Goal: Task Accomplishment & Management: Use online tool/utility

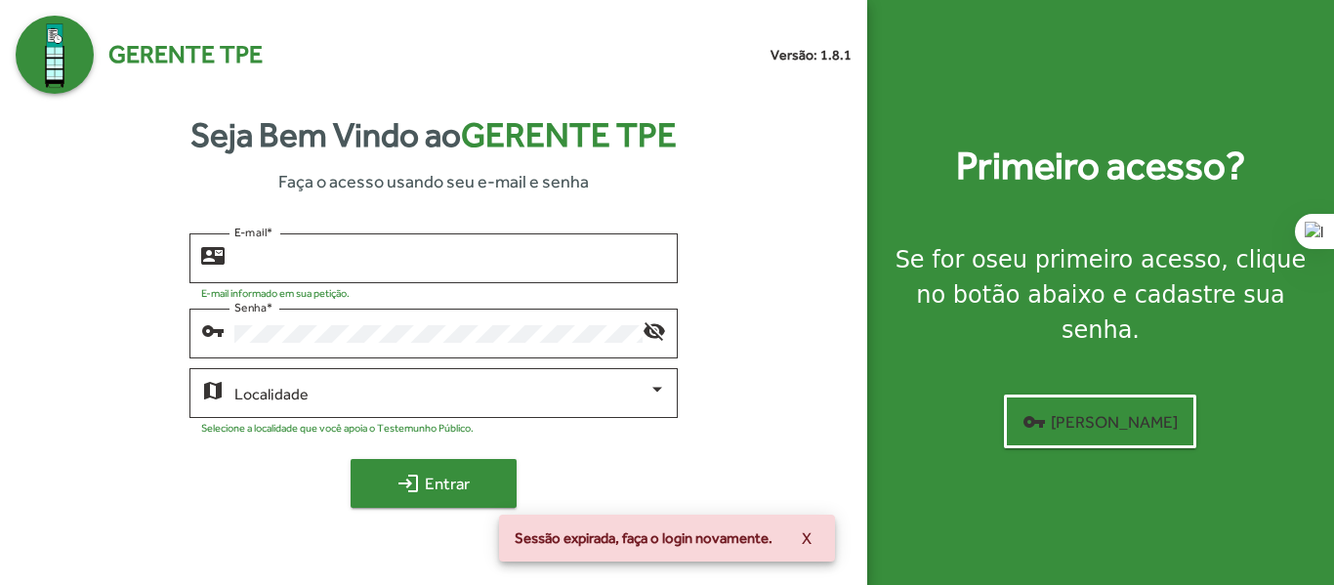
type input "**********"
click at [436, 486] on span "login Entrar" at bounding box center [433, 483] width 131 height 35
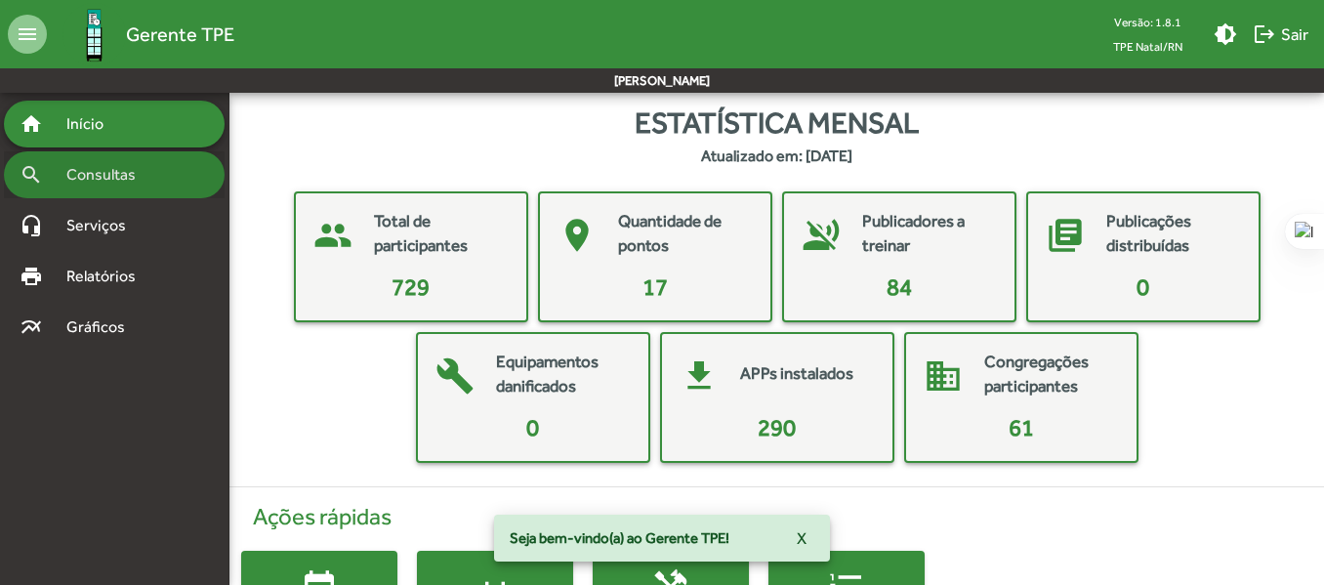
click at [124, 172] on span "Consultas" at bounding box center [108, 174] width 106 height 23
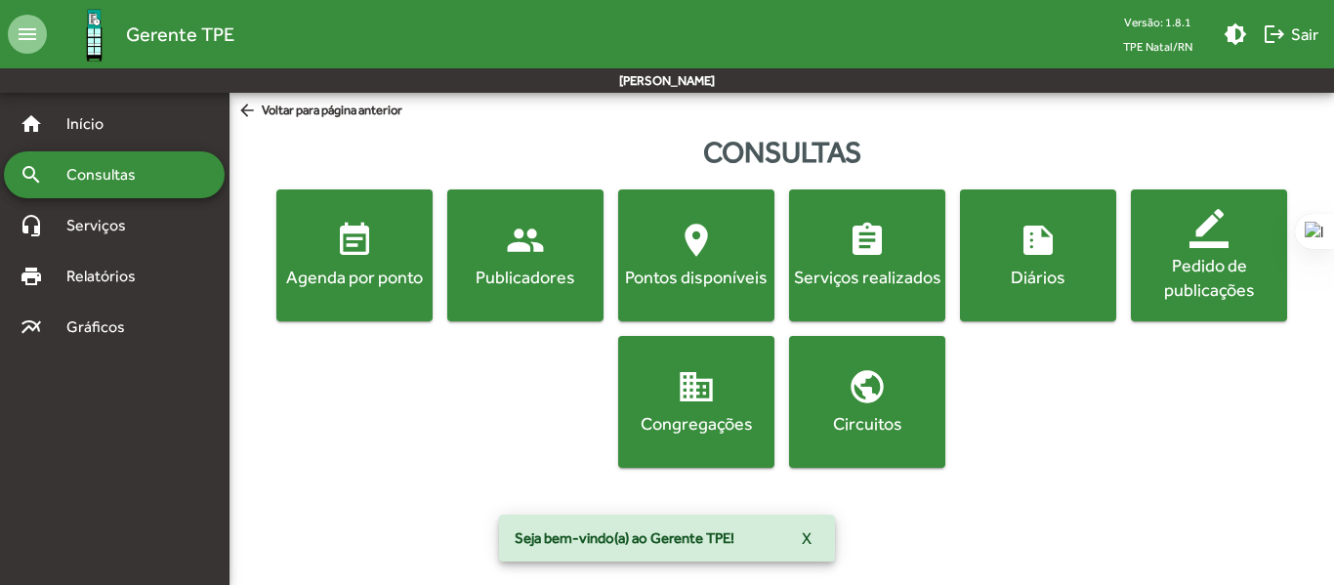
click at [386, 264] on span "event_note Agenda por ponto" at bounding box center [354, 255] width 148 height 68
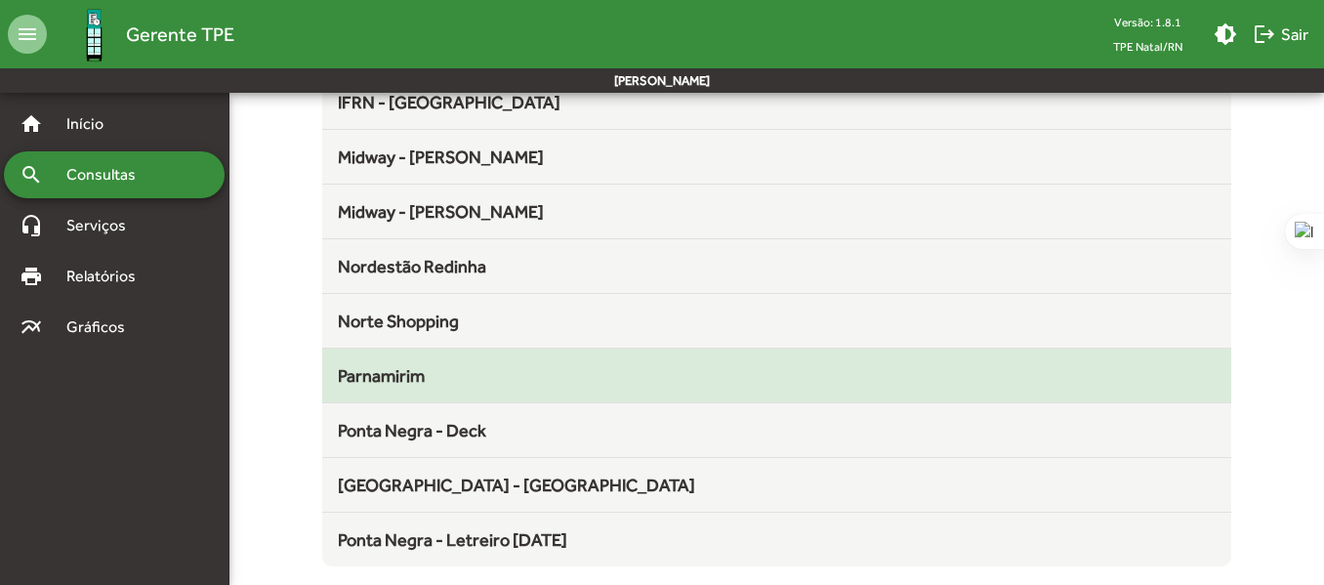
scroll to position [609, 0]
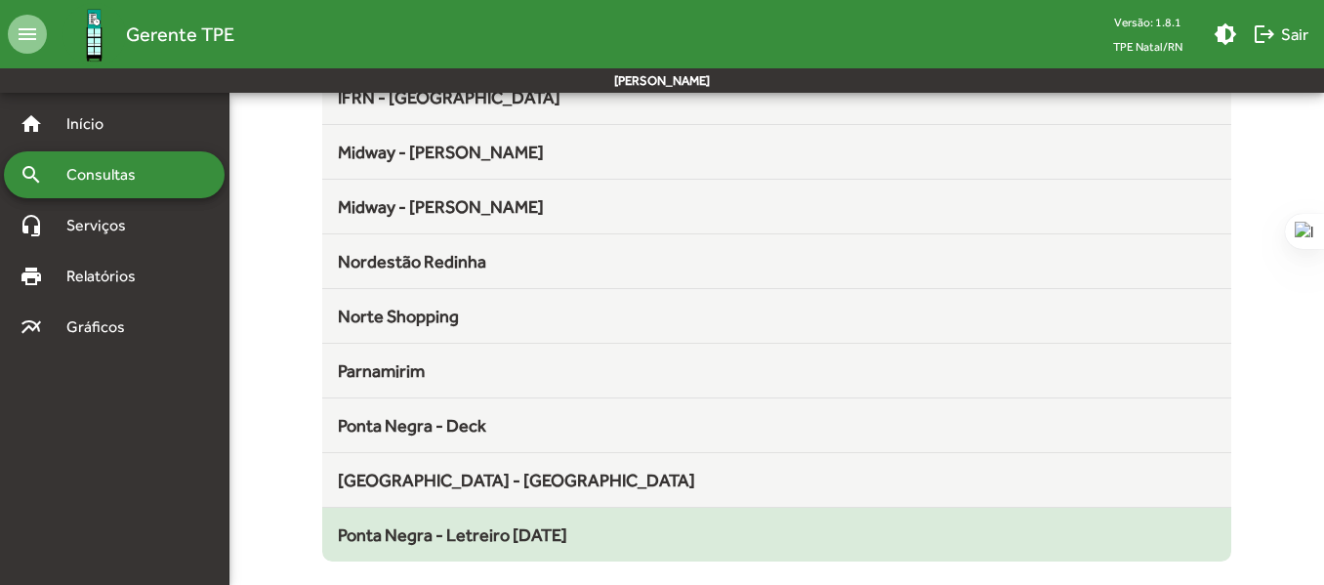
click at [507, 537] on span "Ponta Negra - Letreiro Natal" at bounding box center [452, 534] width 229 height 21
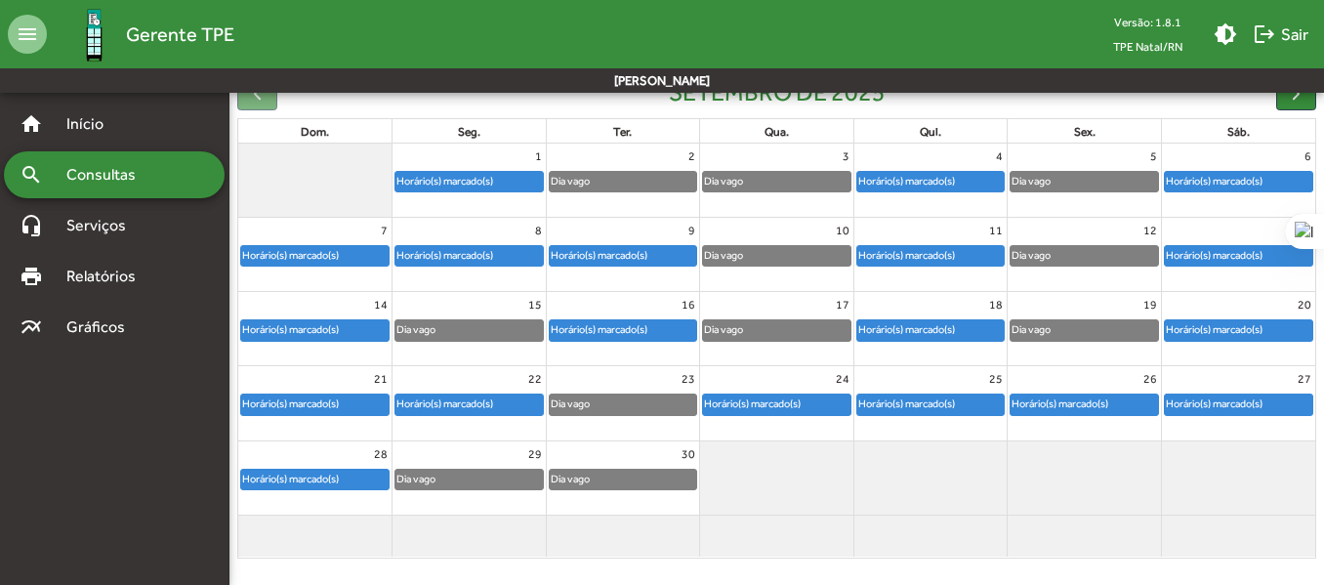
scroll to position [224, 0]
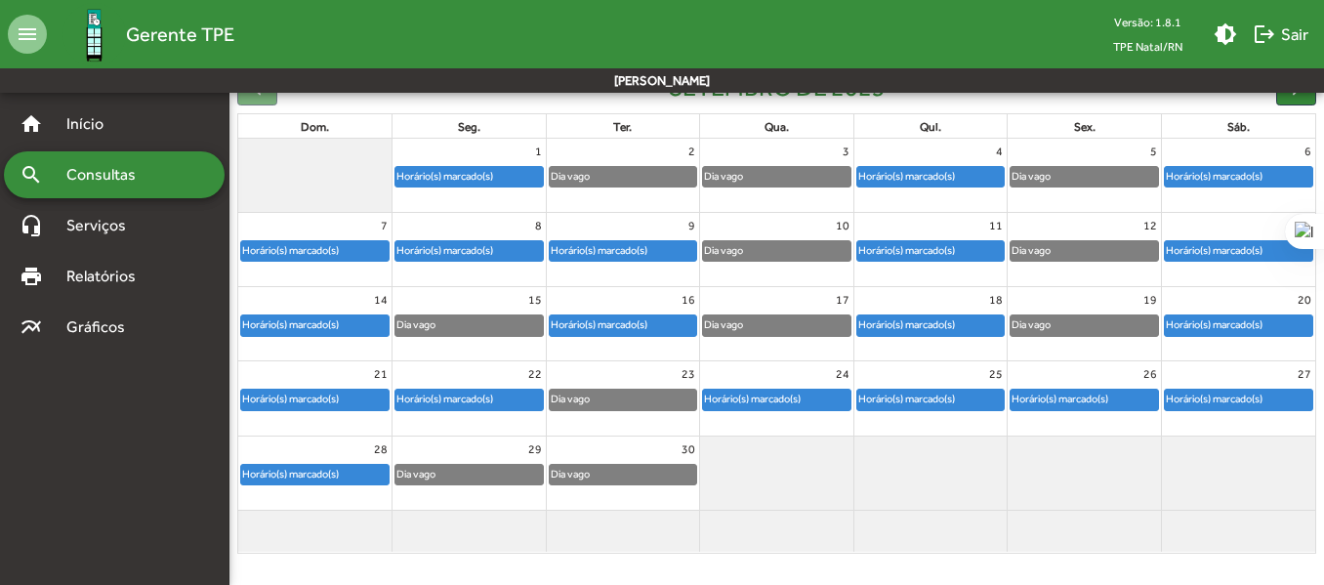
click at [480, 394] on div "Horário(s) marcado(s)" at bounding box center [444, 399] width 99 height 19
click at [753, 396] on div "Horário(s) marcado(s)" at bounding box center [752, 399] width 99 height 19
click at [956, 399] on div "Horário(s) marcado(s)" at bounding box center [906, 399] width 99 height 19
click at [1083, 391] on div "Horário(s) marcado(s)" at bounding box center [1060, 399] width 99 height 19
click at [1216, 397] on div "Horário(s) marcado(s)" at bounding box center [1214, 399] width 99 height 19
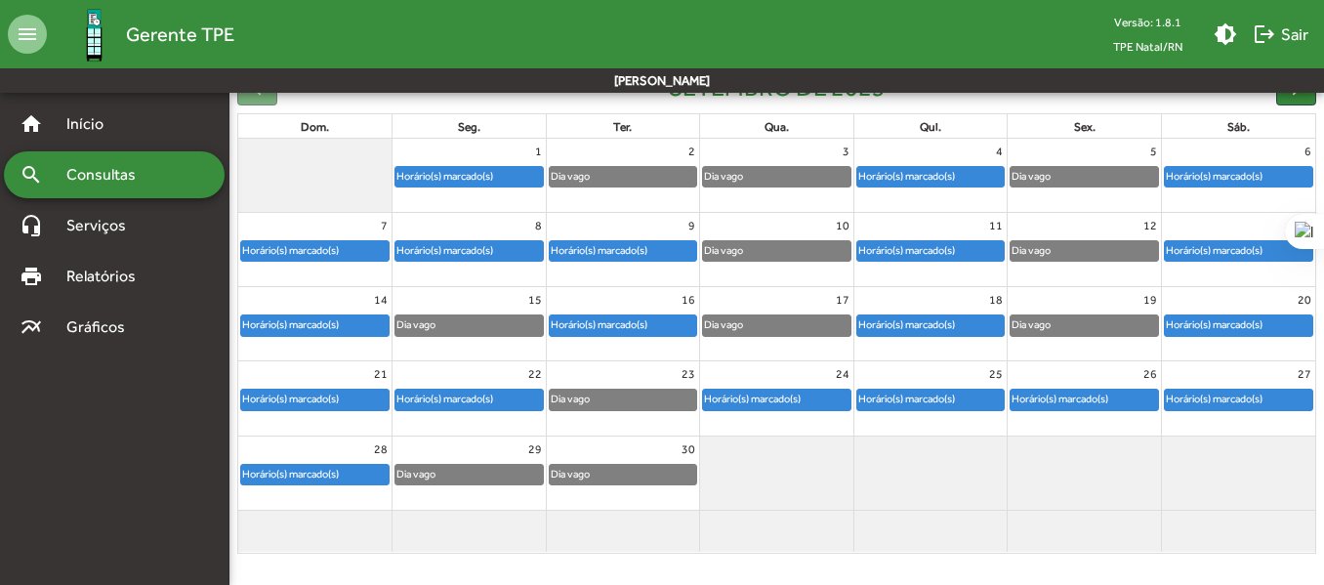
click at [326, 469] on div "Horário(s) marcado(s)" at bounding box center [290, 474] width 99 height 19
click at [135, 177] on span "Consultas" at bounding box center [108, 174] width 106 height 23
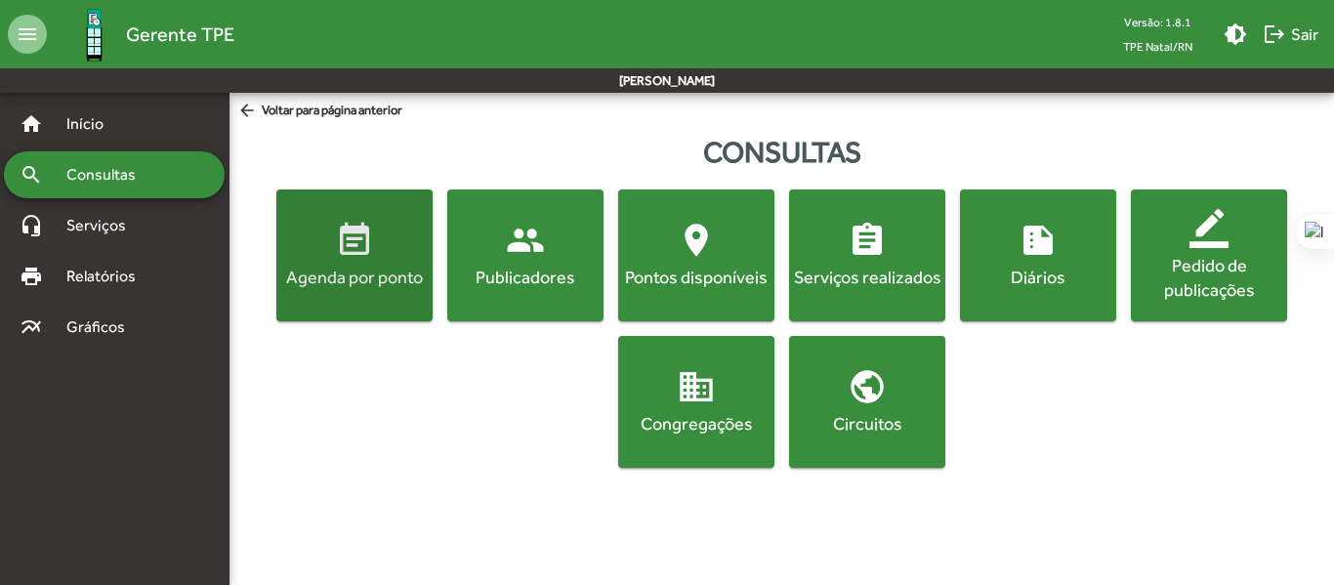
click at [379, 270] on div "Agenda por ponto" at bounding box center [354, 277] width 148 height 24
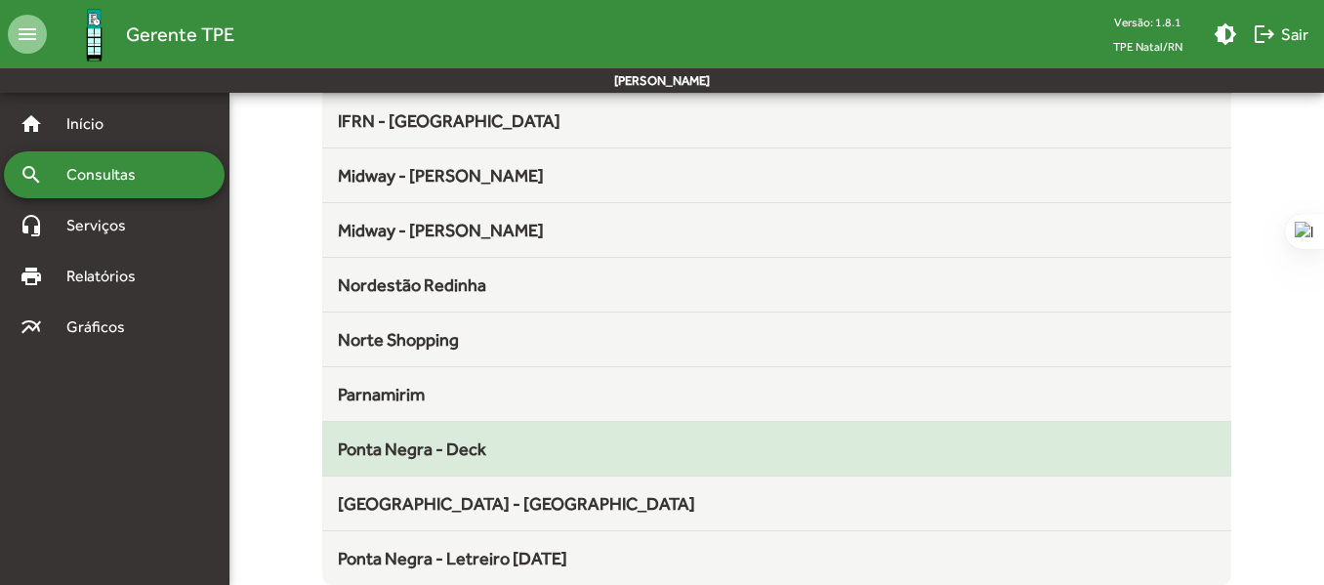
scroll to position [609, 0]
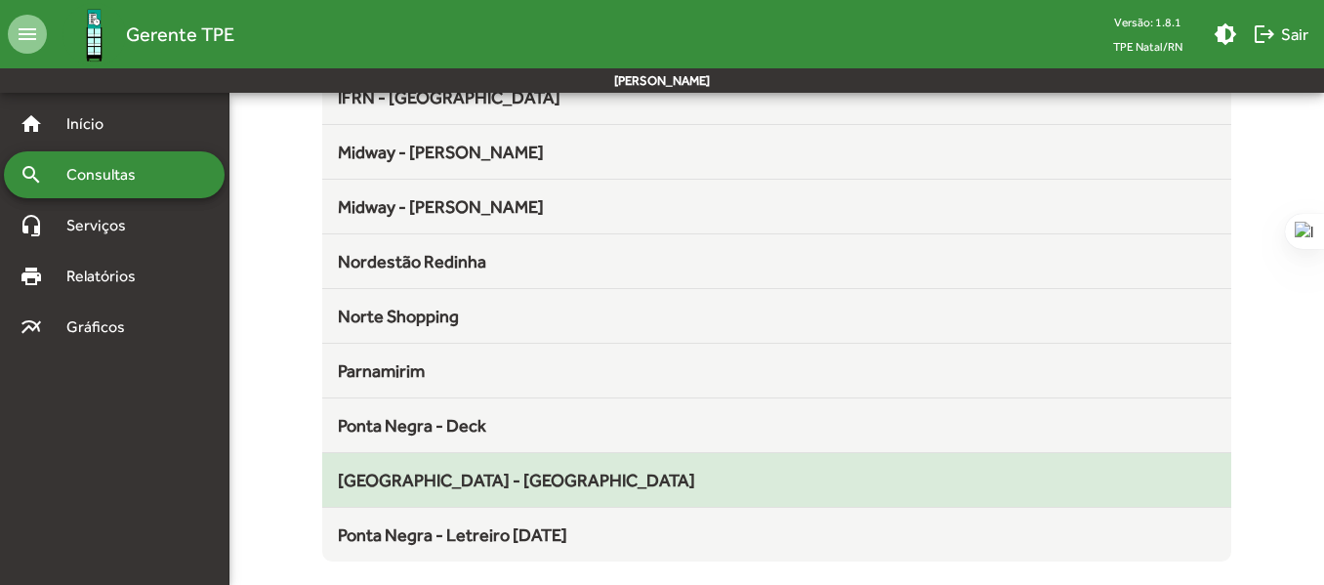
click at [507, 478] on span "Ponta Negra - Food Park" at bounding box center [516, 480] width 357 height 21
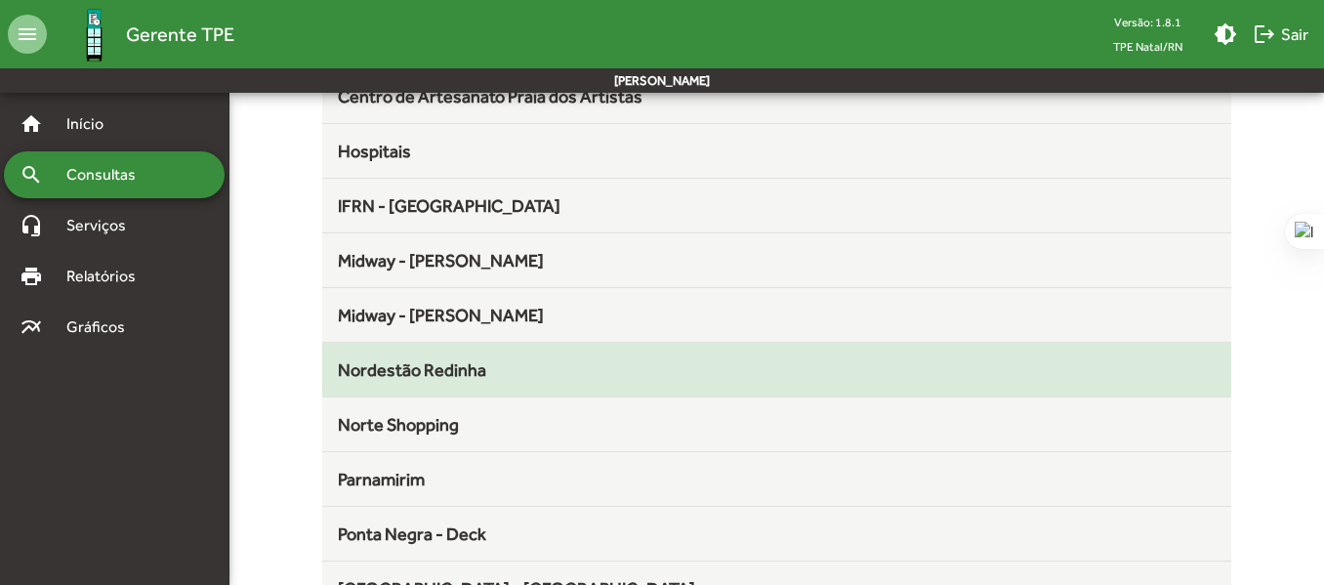
scroll to position [609, 0]
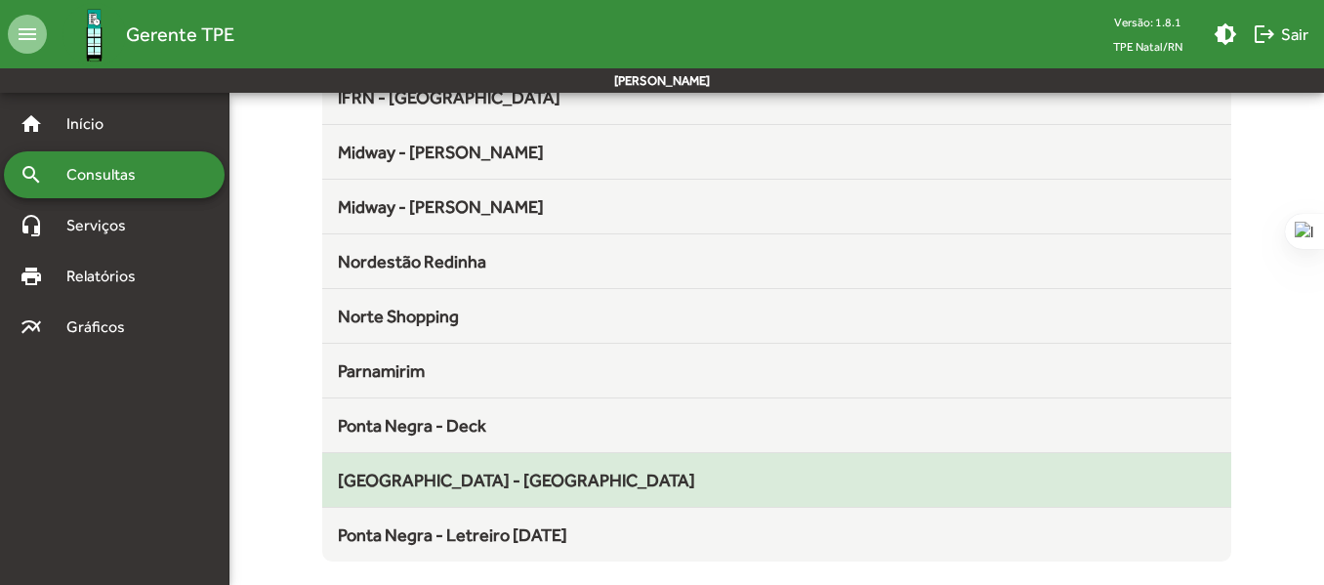
click at [507, 472] on span "Ponta Negra - Food Park" at bounding box center [516, 480] width 357 height 21
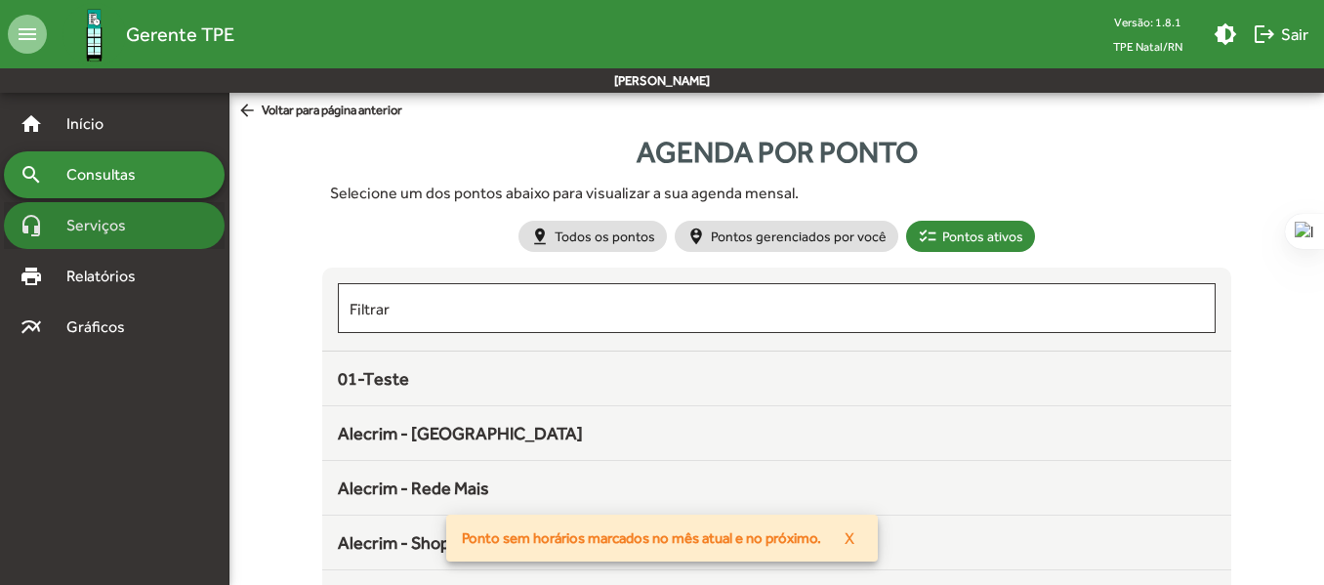
click at [133, 241] on div "headset_mic Serviços" at bounding box center [114, 225] width 221 height 47
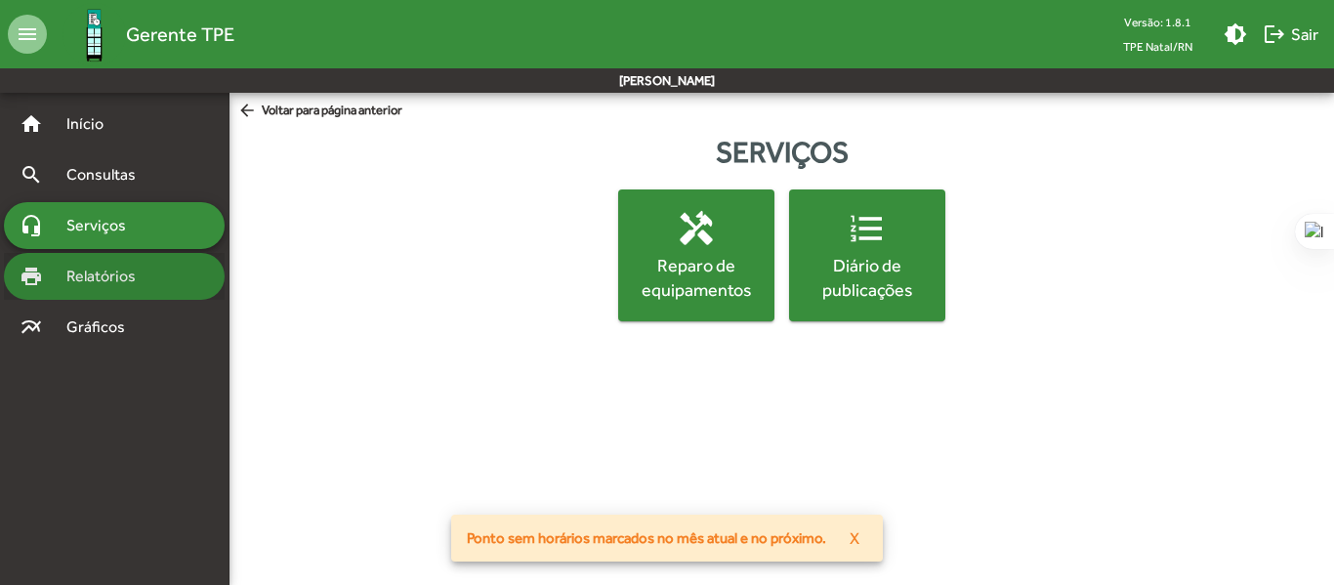
click at [143, 280] on span "Relatórios" at bounding box center [108, 276] width 106 height 23
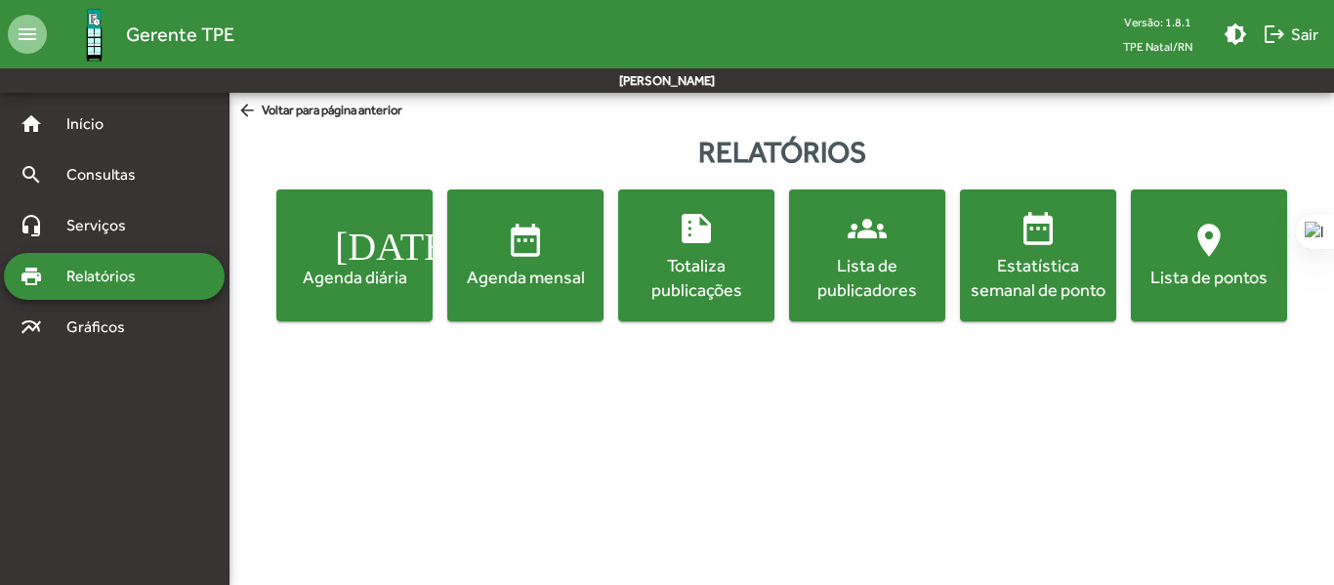
click at [534, 272] on div "Agenda mensal" at bounding box center [525, 277] width 148 height 24
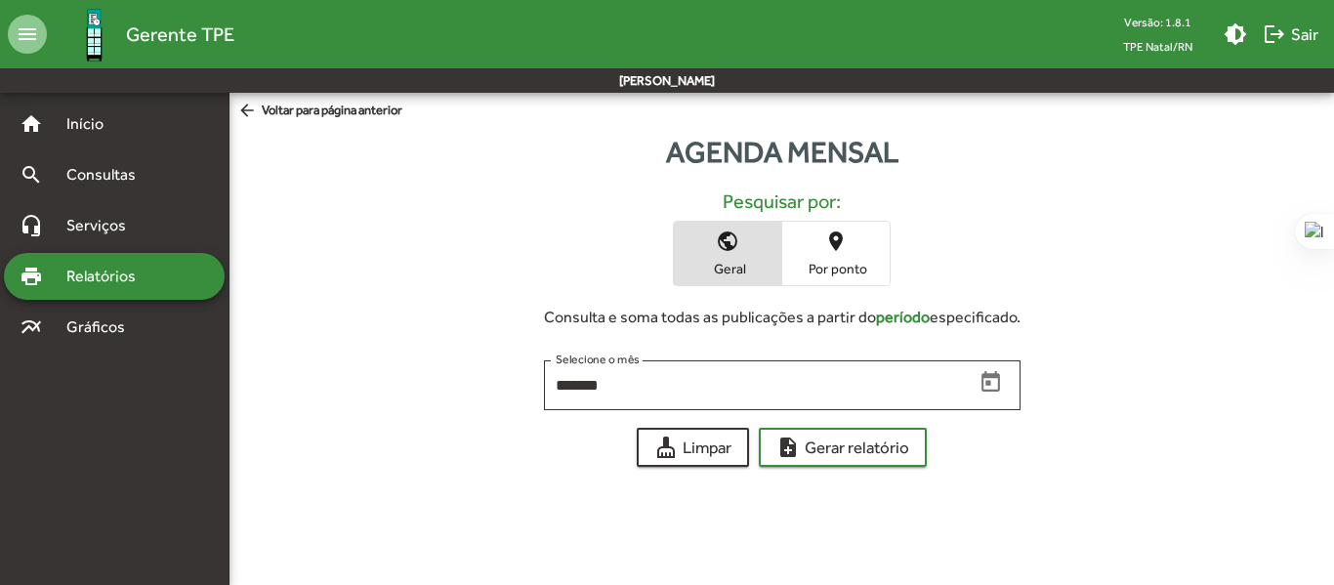
click at [847, 264] on span "Por ponto" at bounding box center [836, 269] width 98 height 18
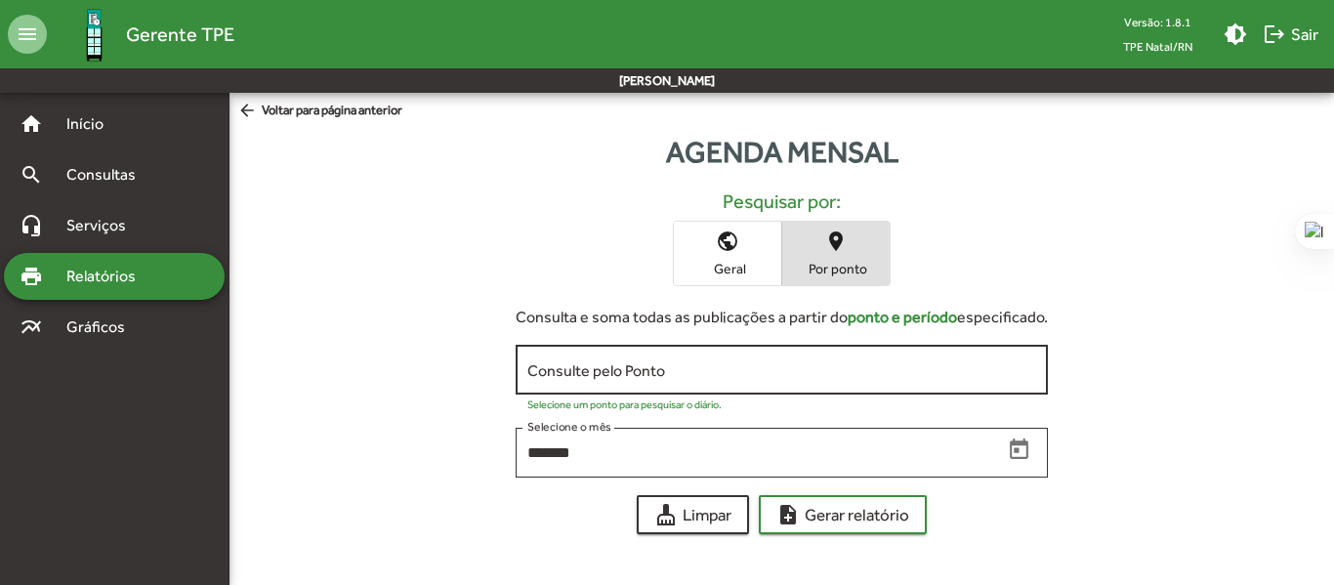
click at [808, 366] on input "Consulte pelo Ponto" at bounding box center [781, 370] width 509 height 18
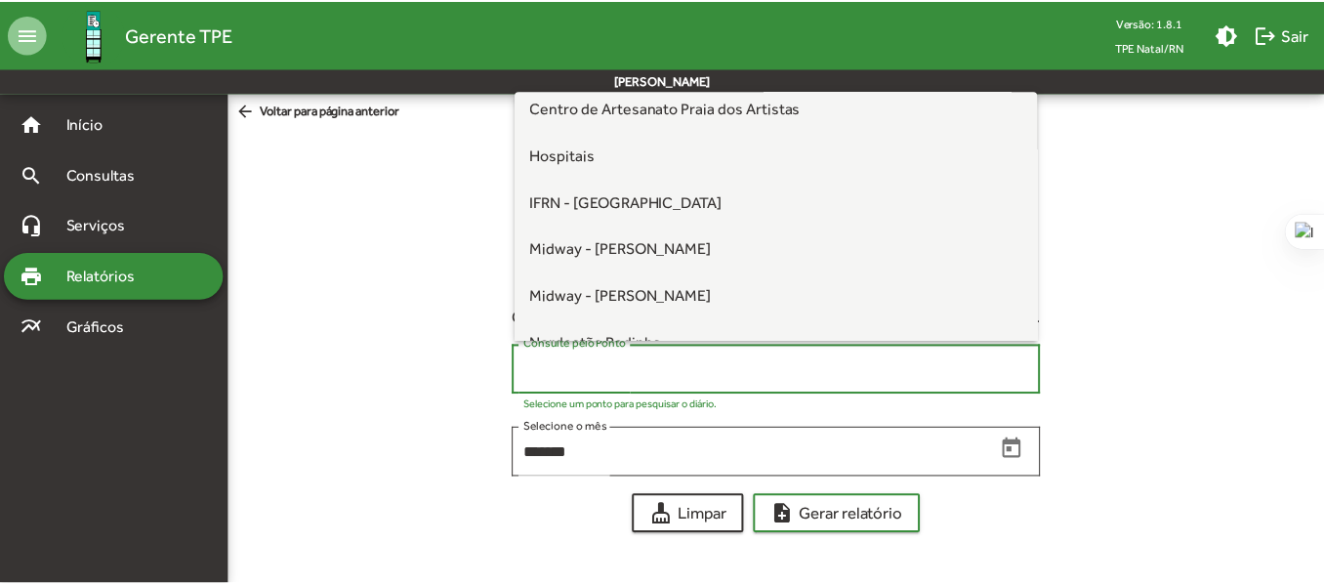
scroll to position [453, 0]
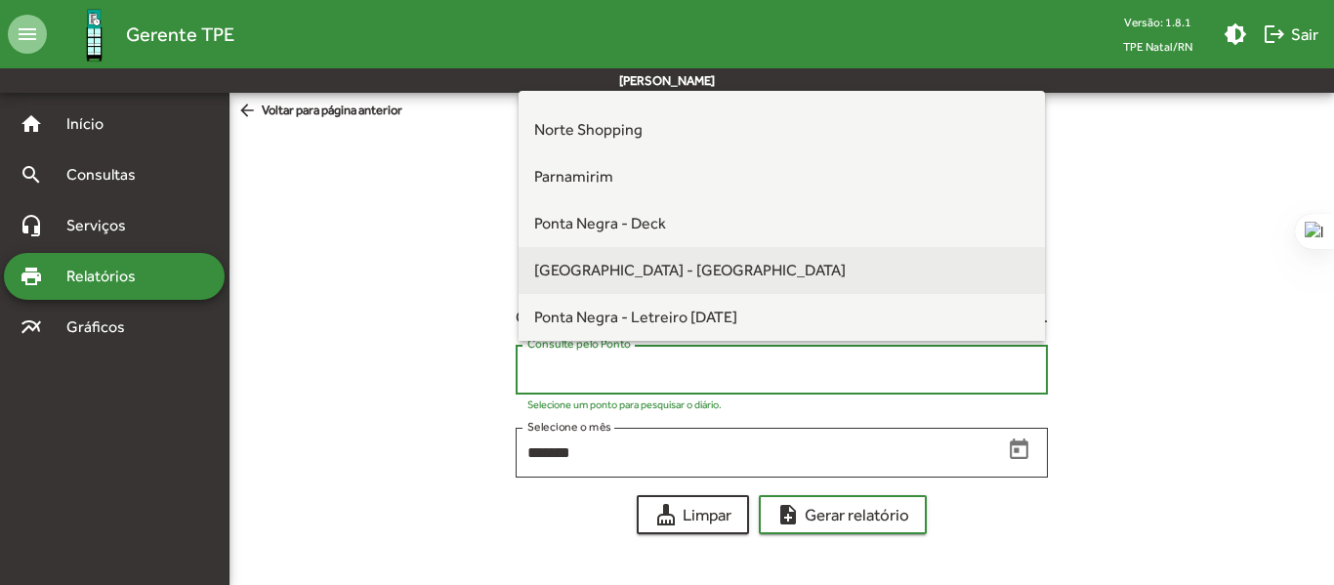
click at [711, 269] on span "Ponta Negra - Food Park" at bounding box center [782, 270] width 496 height 47
type input "**********"
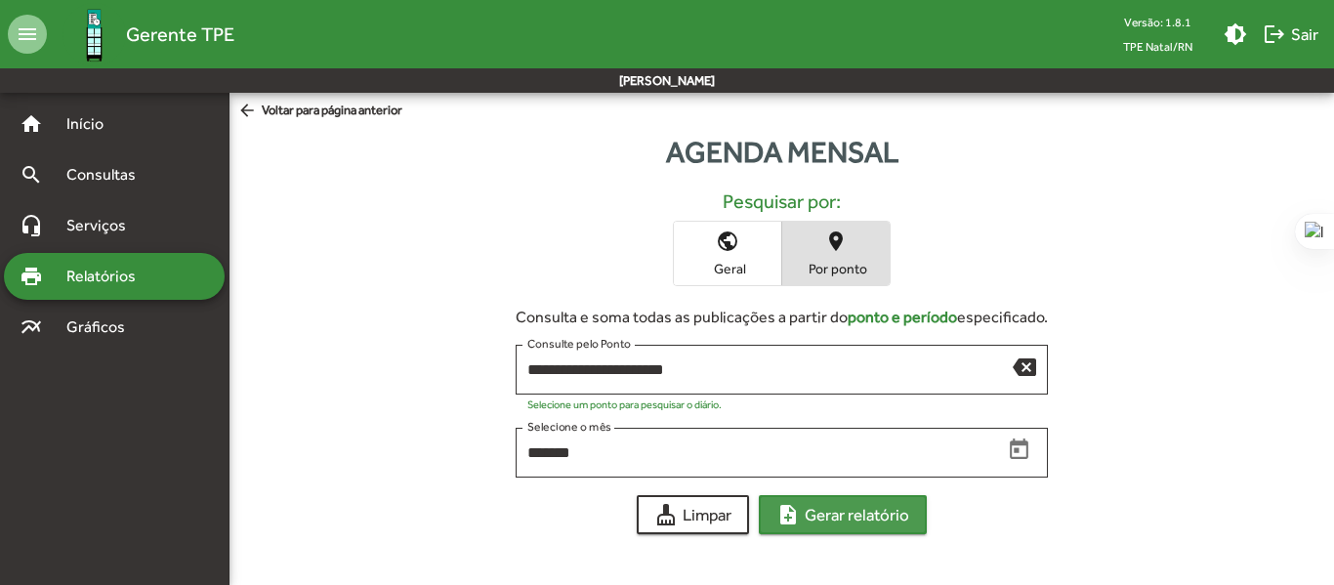
click at [829, 506] on span "note_add Gerar relatório" at bounding box center [842, 514] width 133 height 35
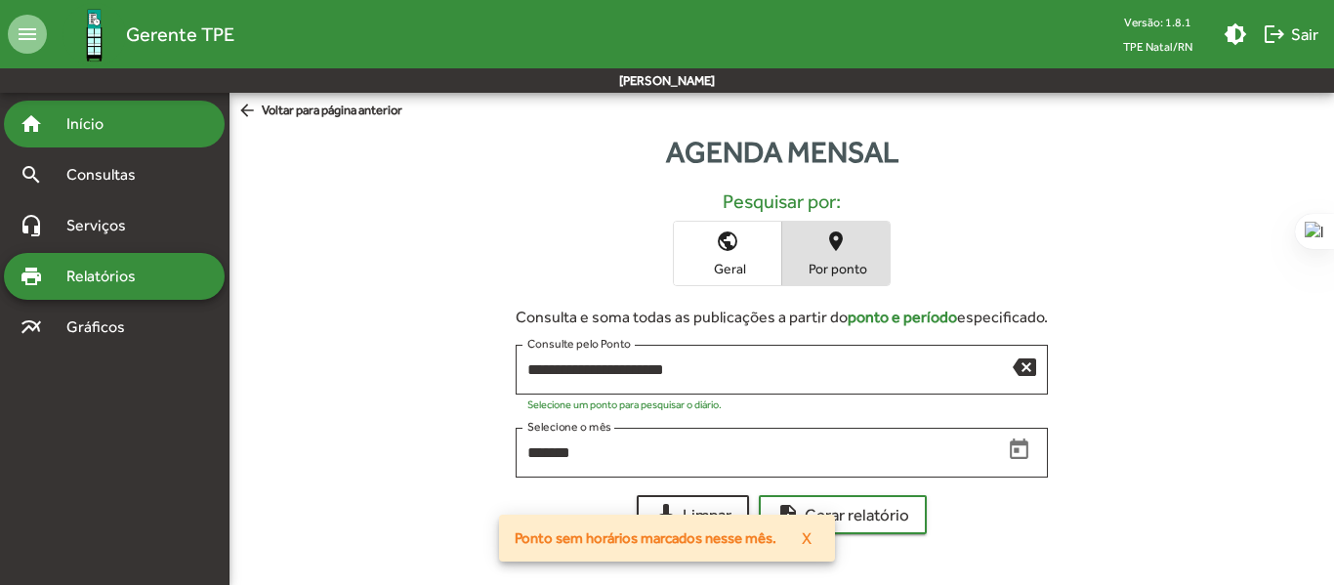
click at [80, 113] on span "Início" at bounding box center [93, 123] width 77 height 23
